Goal: Task Accomplishment & Management: Manage account settings

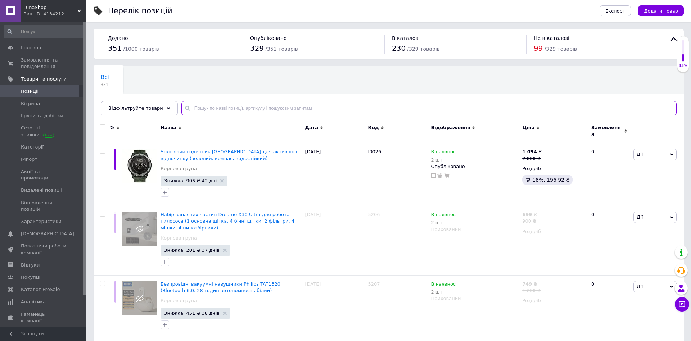
click at [205, 107] on input "text" at bounding box center [428, 108] width 495 height 14
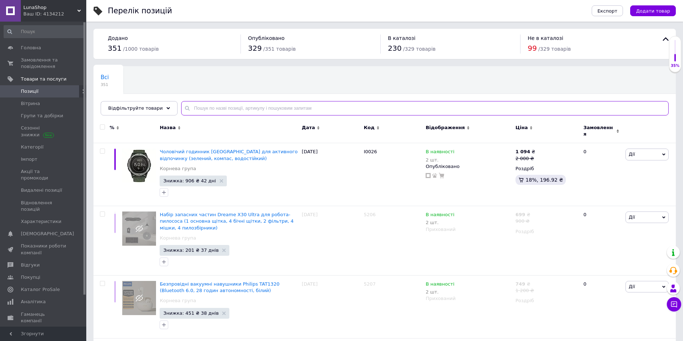
click at [213, 107] on input "text" at bounding box center [425, 108] width 488 height 14
paste input "I0007"
type input "I0007"
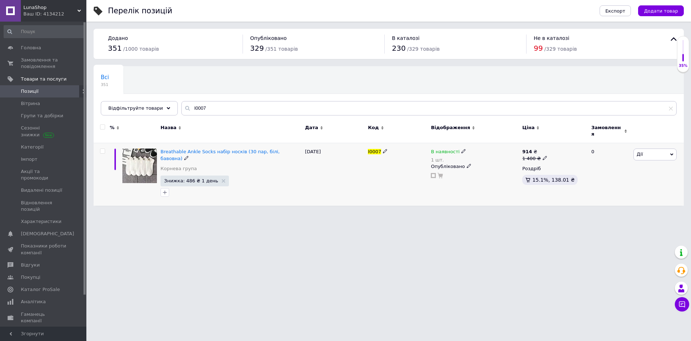
drag, startPoint x: 217, startPoint y: 179, endPoint x: 262, endPoint y: 186, distance: 45.5
click at [222, 179] on use at bounding box center [224, 181] width 4 height 4
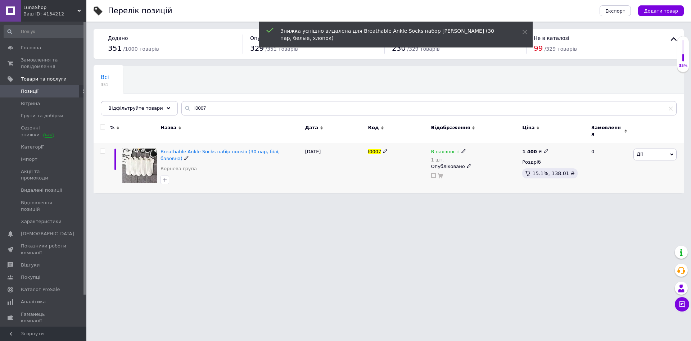
click at [657, 153] on span "Дії" at bounding box center [654, 155] width 43 height 12
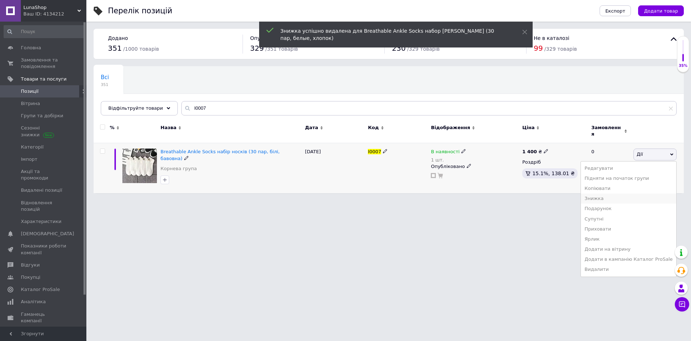
click at [614, 199] on li "Знижка" at bounding box center [628, 199] width 95 height 10
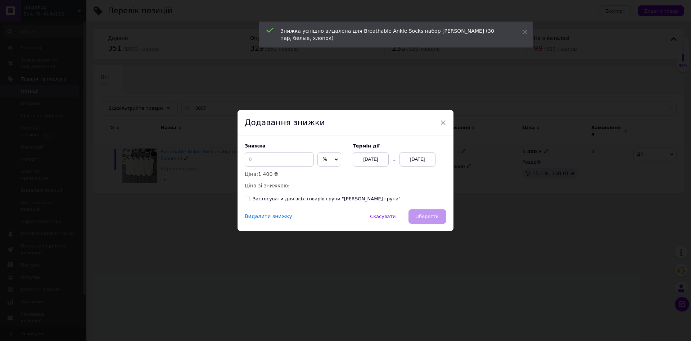
click at [322, 159] on span "%" at bounding box center [324, 159] width 5 height 6
drag, startPoint x: 317, startPoint y: 176, endPoint x: 311, endPoint y: 173, distance: 6.4
click at [318, 176] on li "₴" at bounding box center [329, 174] width 23 height 10
click at [287, 161] on input at bounding box center [279, 159] width 69 height 14
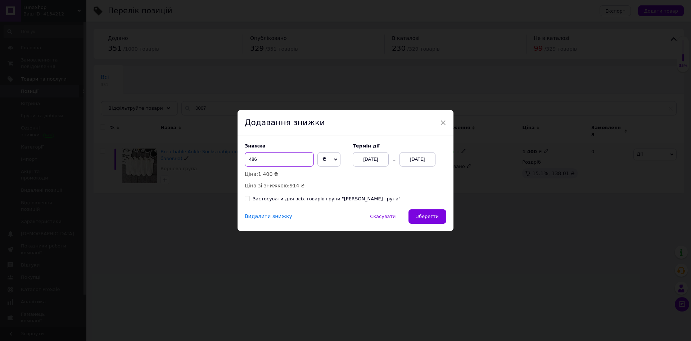
type input "486"
click at [412, 155] on div "[DATE]" at bounding box center [417, 159] width 36 height 14
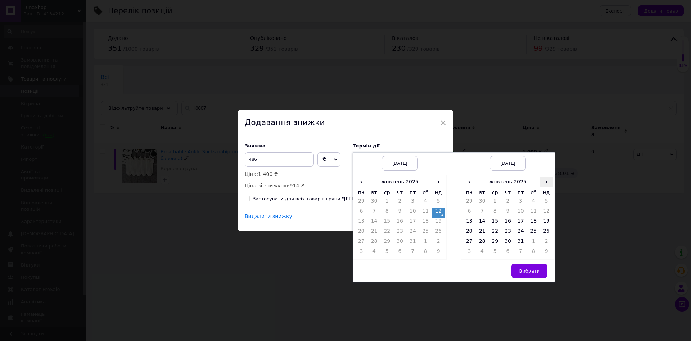
click at [546, 184] on span "›" at bounding box center [546, 182] width 13 height 10
click at [495, 242] on td "26" at bounding box center [494, 243] width 13 height 10
click at [535, 273] on span "Вибрати" at bounding box center [529, 270] width 21 height 5
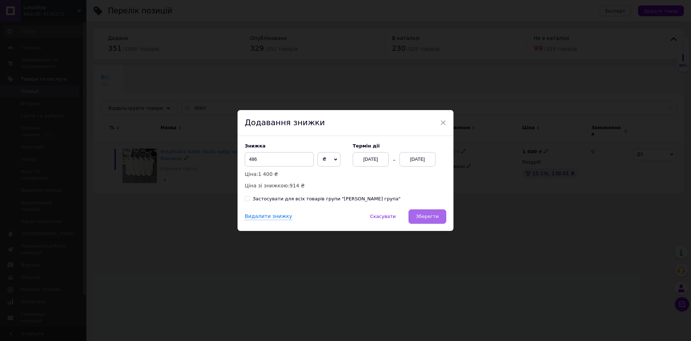
click at [432, 217] on span "Зберегти" at bounding box center [427, 216] width 23 height 5
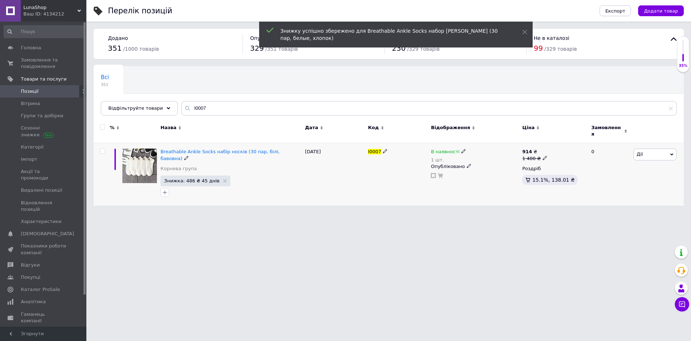
click at [397, 213] on html "LunaShop Ваш ID: 4134212 Кабінет покупця Перевірити стан системи Сторінка на ма…" at bounding box center [345, 106] width 691 height 213
